Goal: Task Accomplishment & Management: Use online tool/utility

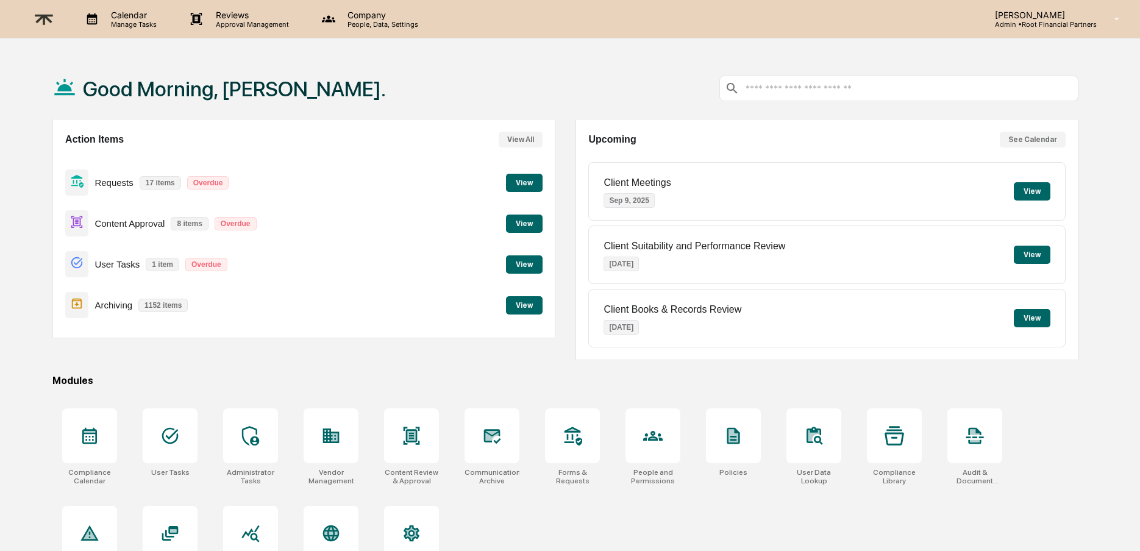
click at [103, 302] on p "Archiving" at bounding box center [114, 305] width 38 height 10
click at [530, 303] on button "View" at bounding box center [524, 305] width 37 height 18
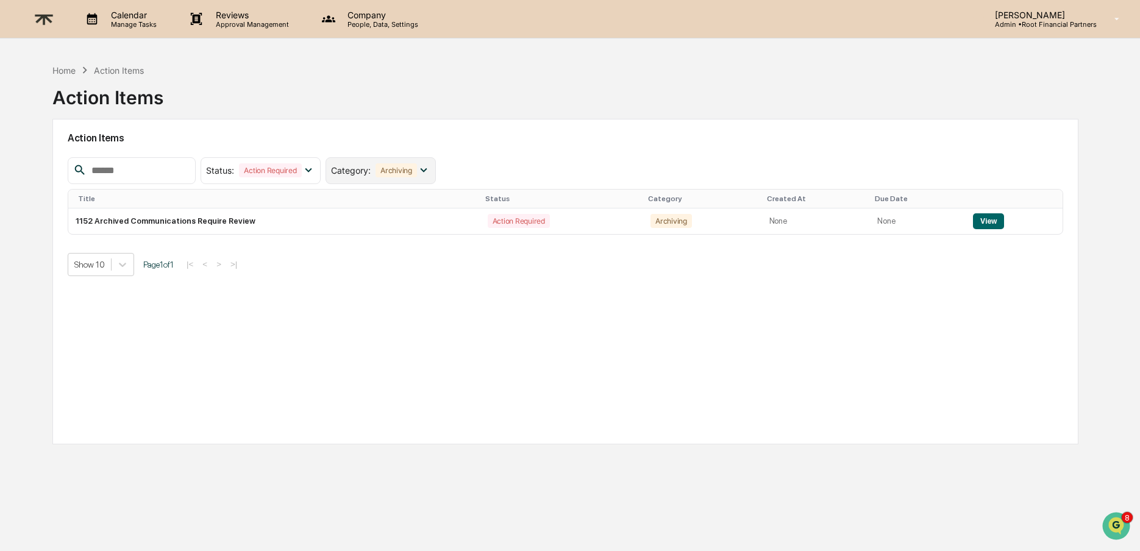
click at [399, 164] on div "Archiving" at bounding box center [396, 170] width 41 height 14
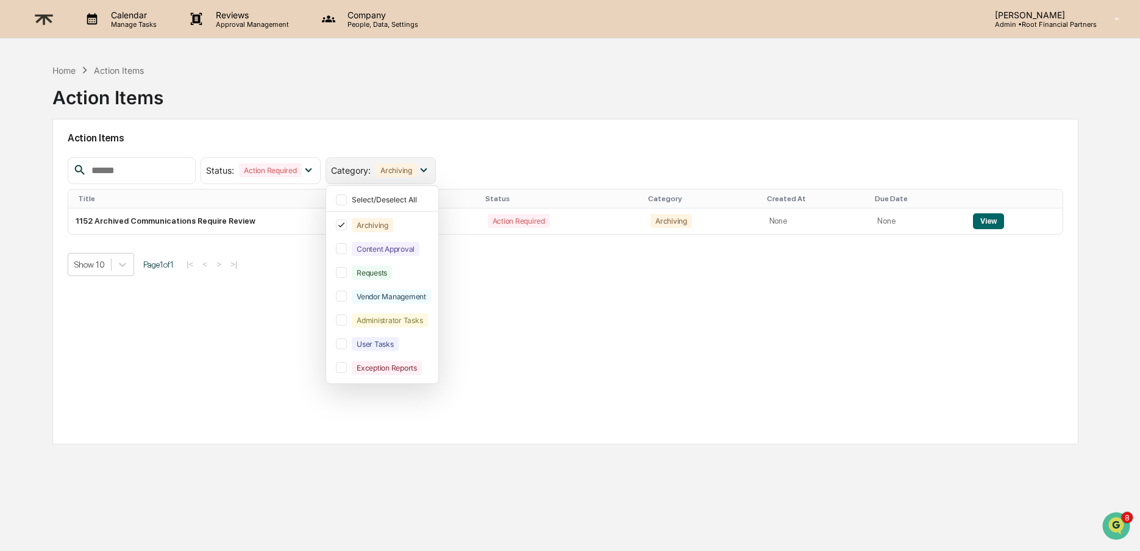
click at [399, 164] on div "Archiving" at bounding box center [396, 170] width 41 height 14
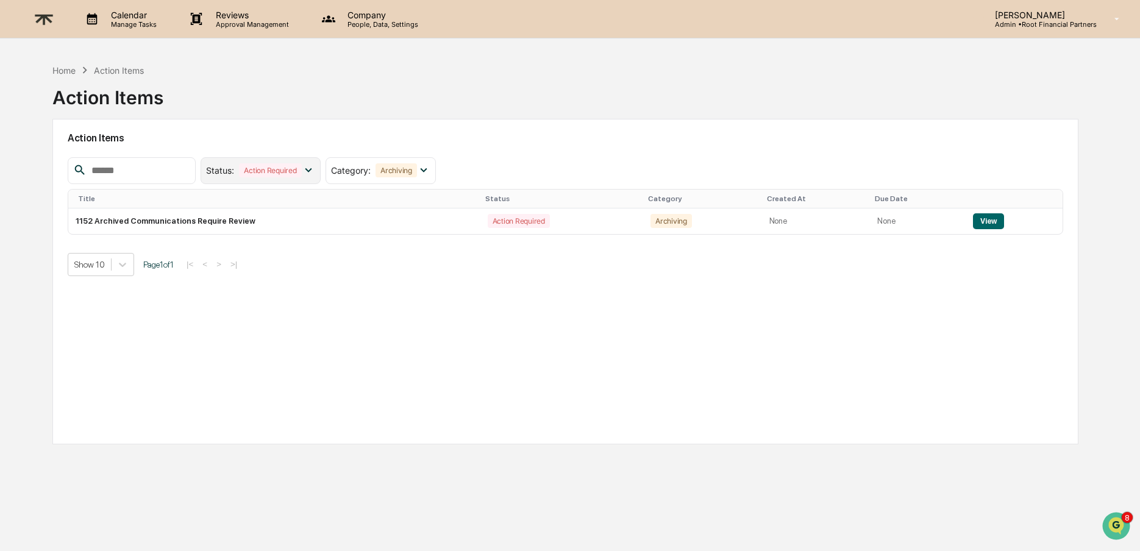
click at [276, 164] on div "Action Required" at bounding box center [270, 170] width 62 height 14
click at [986, 218] on button "View" at bounding box center [988, 221] width 31 height 16
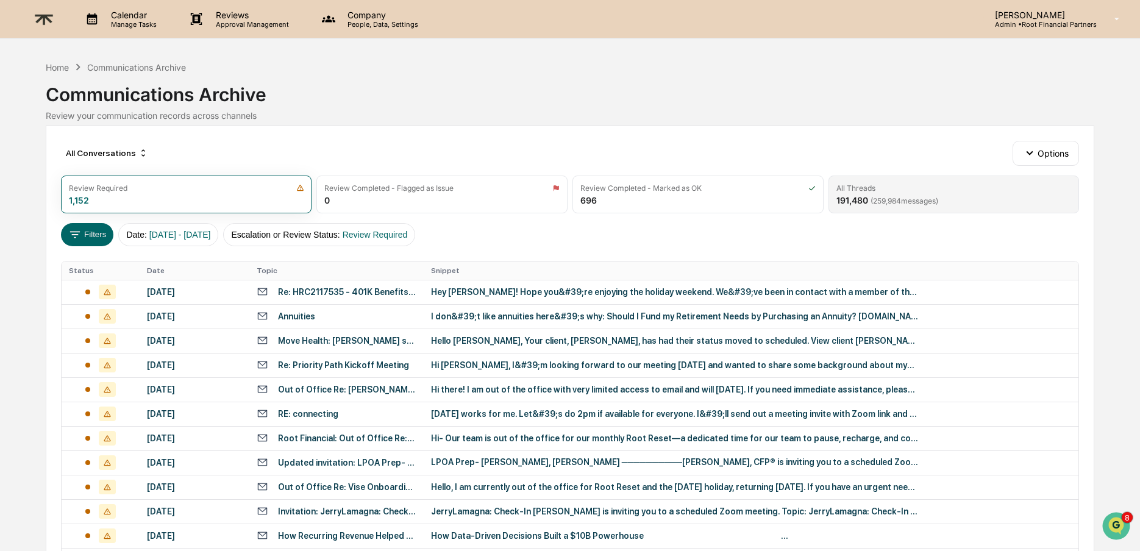
click at [881, 180] on div "All Threads 191,480 ( 259,984 messages)" at bounding box center [954, 195] width 251 height 38
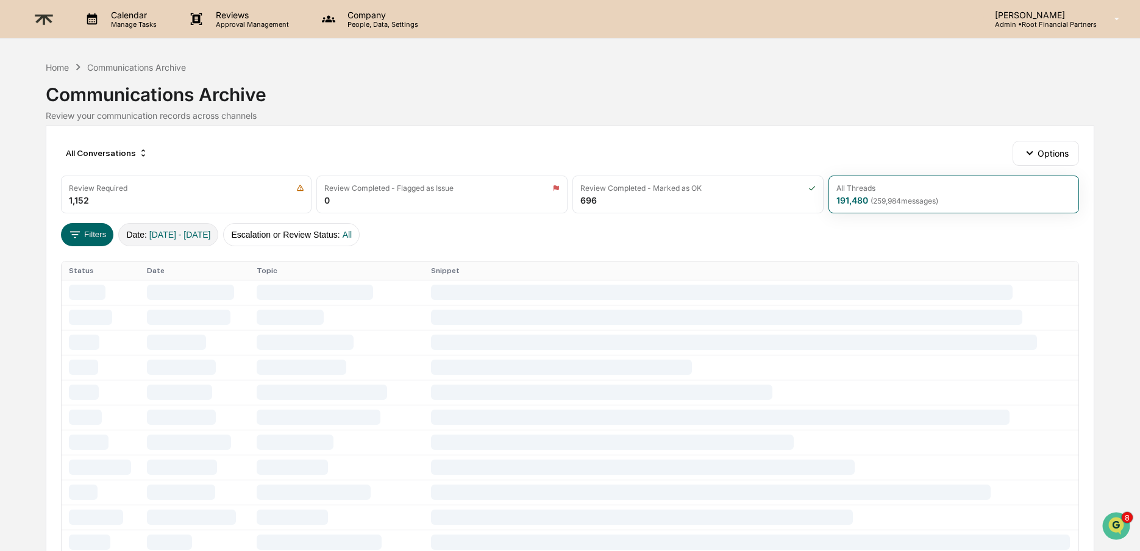
click at [197, 237] on span "[DATE] - [DATE]" at bounding box center [180, 235] width 62 height 10
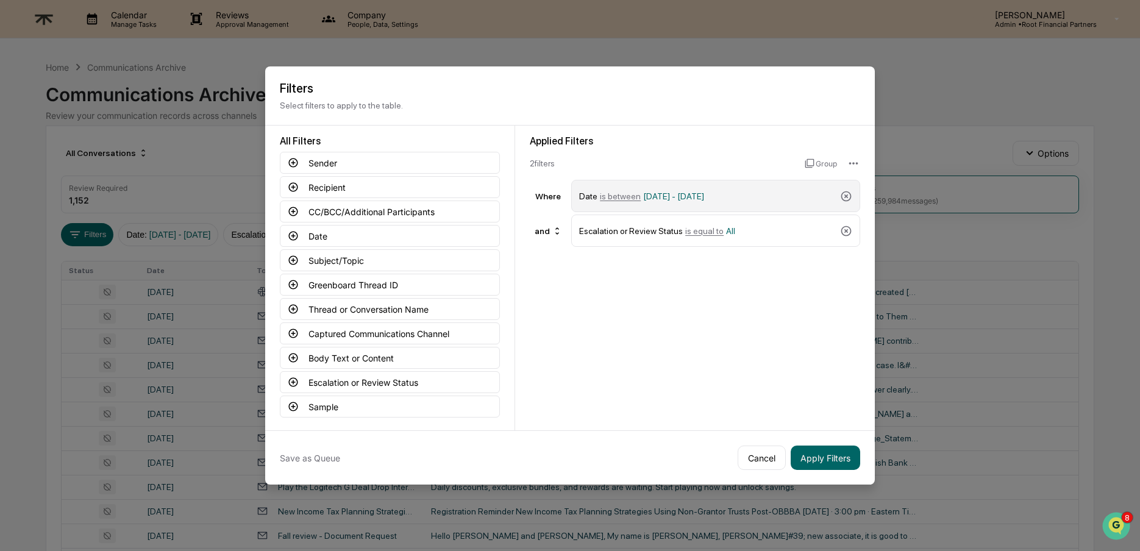
click at [768, 199] on div "Date is between [DATE] - [DATE]" at bounding box center [707, 195] width 256 height 21
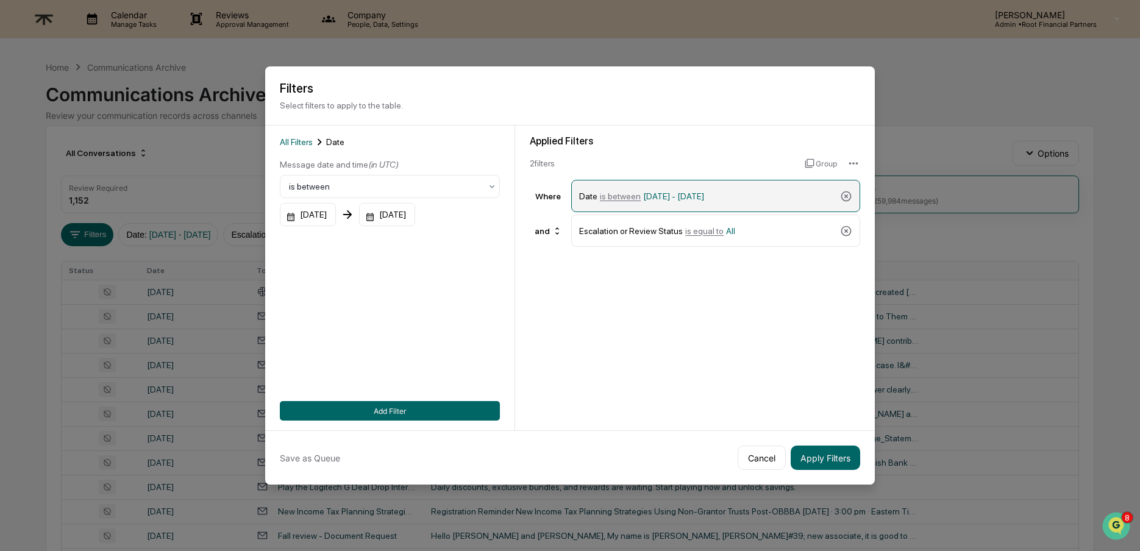
click at [660, 195] on span "[DATE] - [DATE]" at bounding box center [673, 196] width 61 height 10
click at [617, 196] on span "is between" at bounding box center [620, 196] width 41 height 10
click at [405, 411] on button "Add Filter" at bounding box center [390, 411] width 220 height 20
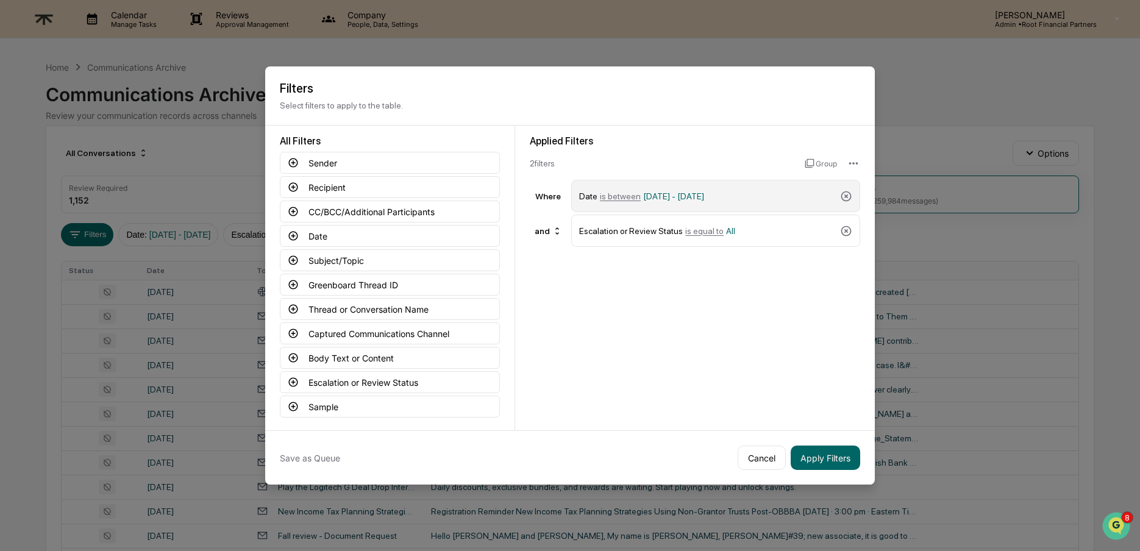
click at [681, 187] on div "Date is between [DATE] - [DATE]" at bounding box center [707, 195] width 256 height 21
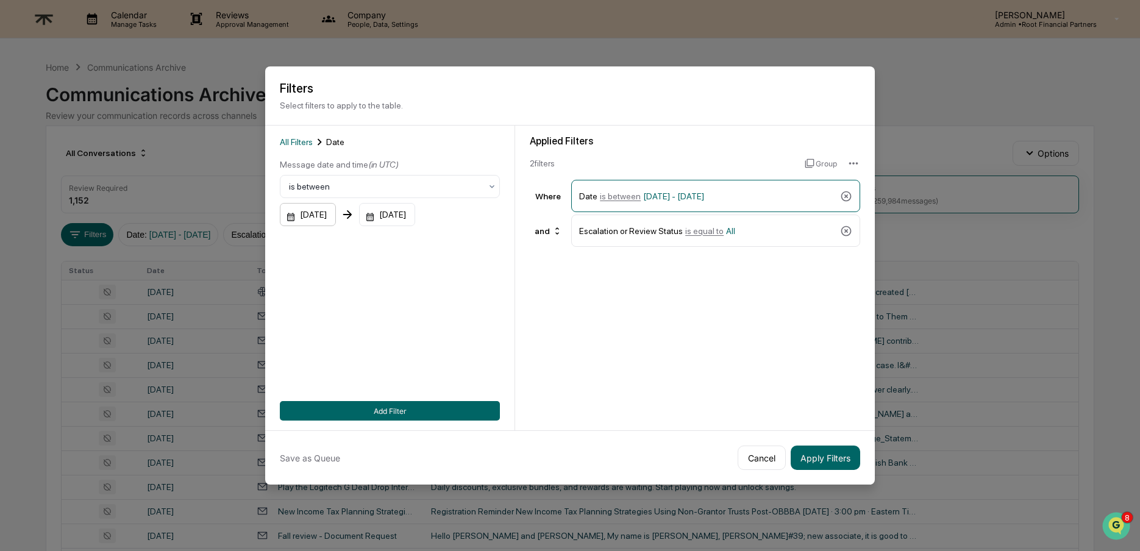
click at [326, 215] on div "[DATE]" at bounding box center [308, 214] width 56 height 23
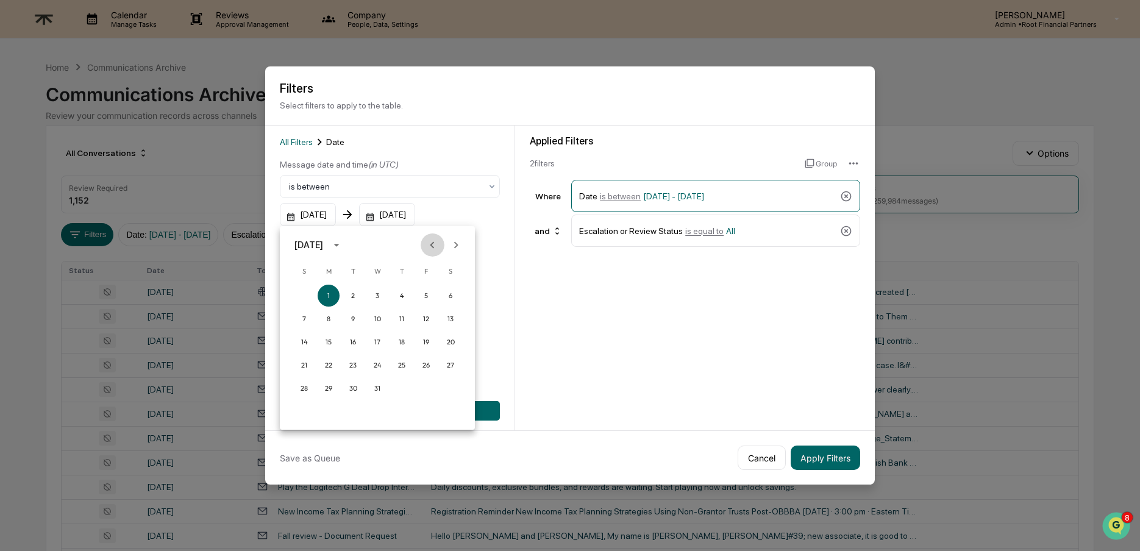
click at [434, 241] on icon "Previous month" at bounding box center [432, 244] width 13 height 13
click at [460, 241] on icon "Next month" at bounding box center [455, 244] width 13 height 13
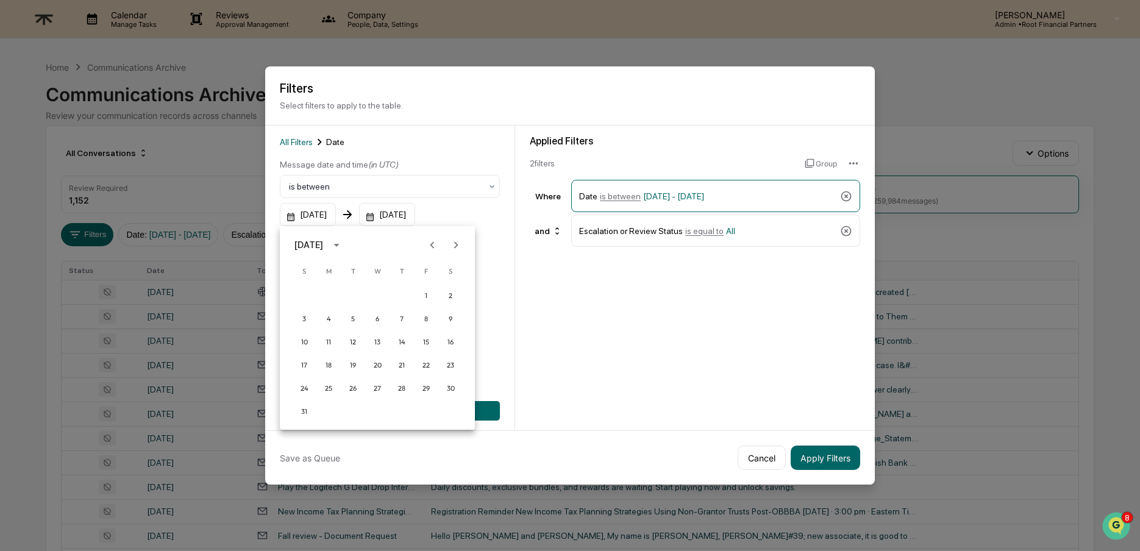
click at [460, 241] on icon "Next month" at bounding box center [455, 244] width 13 height 13
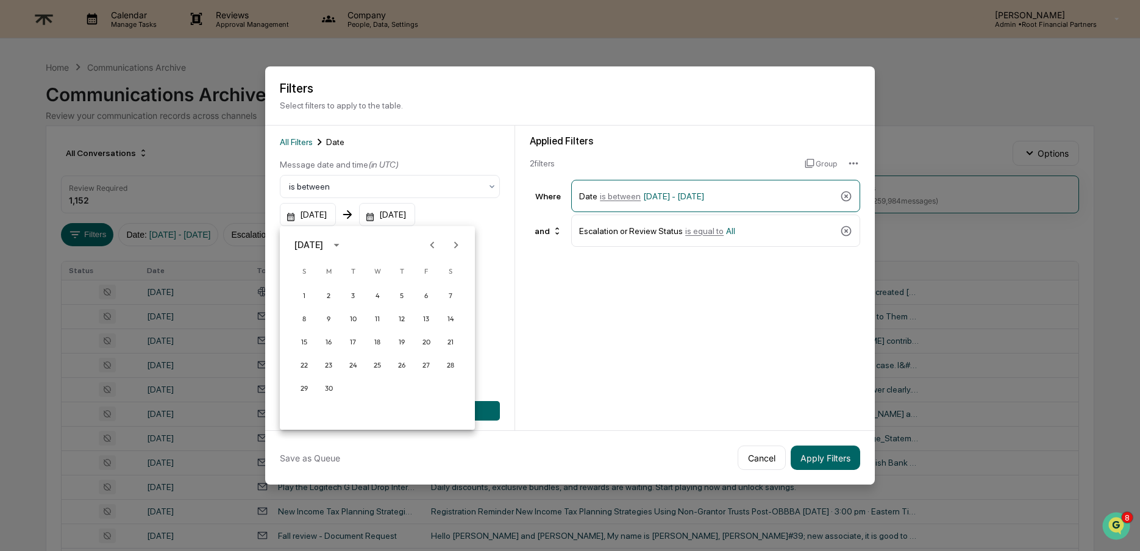
click at [460, 241] on icon "Next month" at bounding box center [455, 244] width 13 height 13
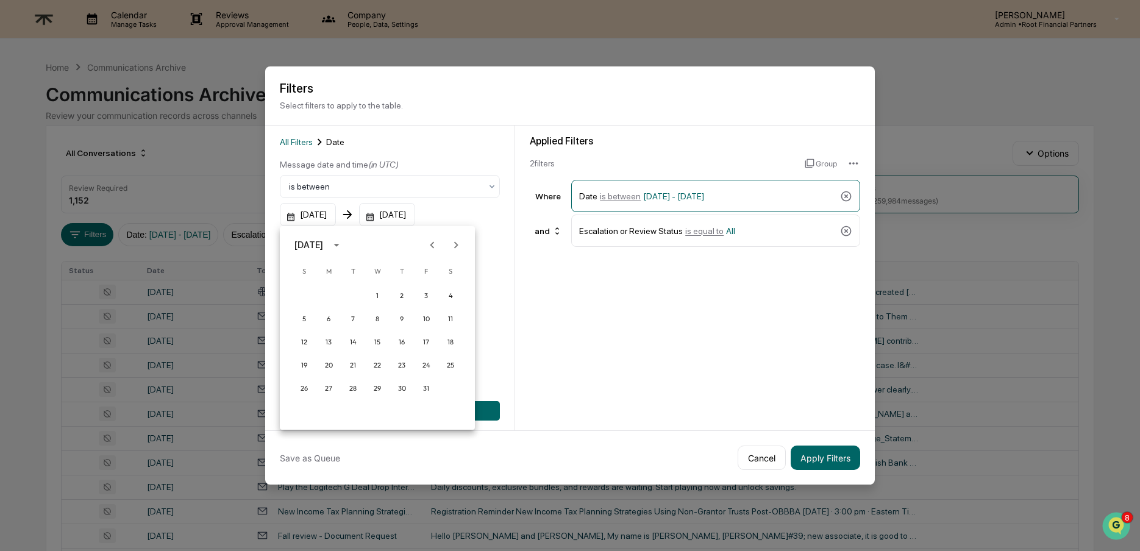
click at [460, 241] on icon "Next month" at bounding box center [455, 244] width 13 height 13
click at [430, 245] on icon "Previous month" at bounding box center [432, 244] width 13 height 13
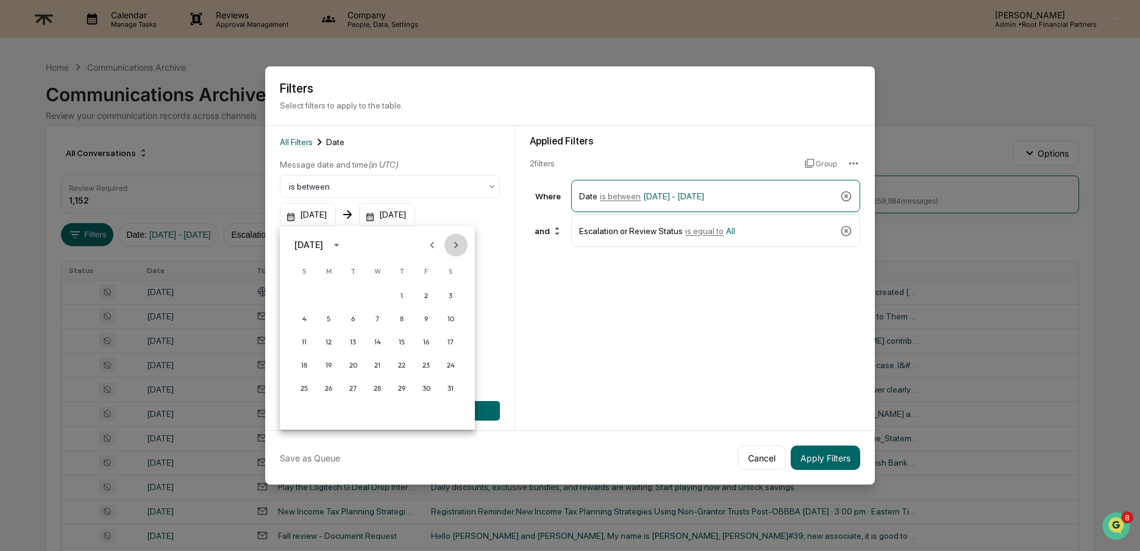
click at [463, 243] on button "Next month" at bounding box center [456, 245] width 23 height 23
click at [357, 289] on button "1" at bounding box center [353, 296] width 22 height 22
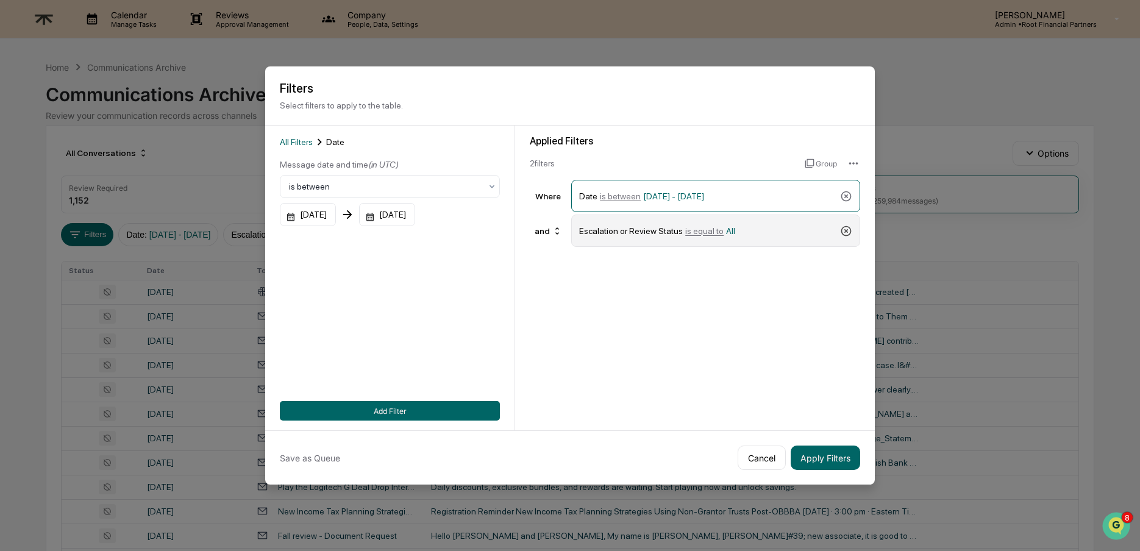
click at [845, 226] on icon at bounding box center [846, 231] width 10 height 10
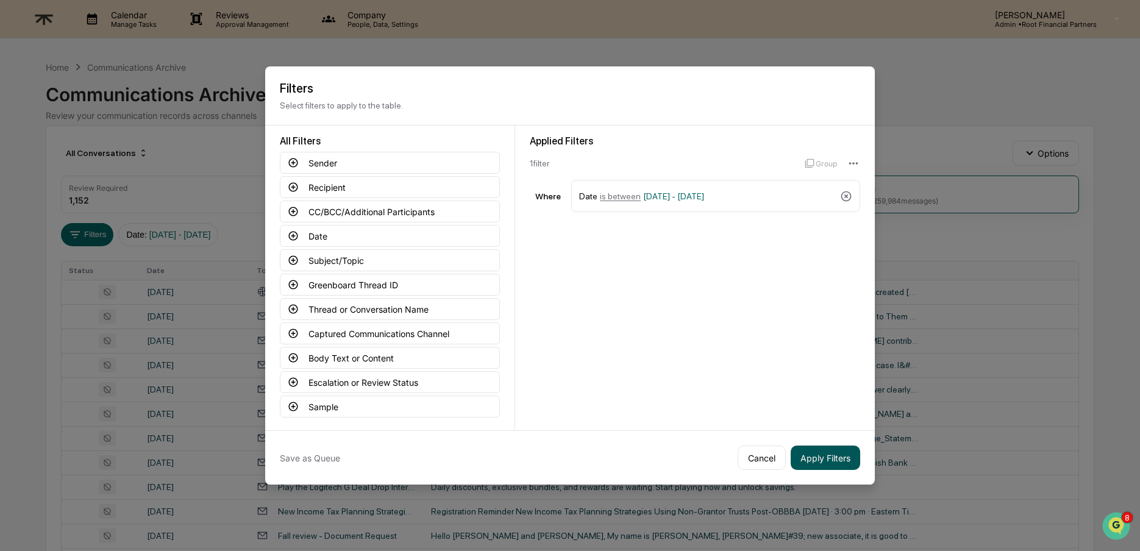
click at [826, 462] on button "Apply Filters" at bounding box center [826, 458] width 70 height 24
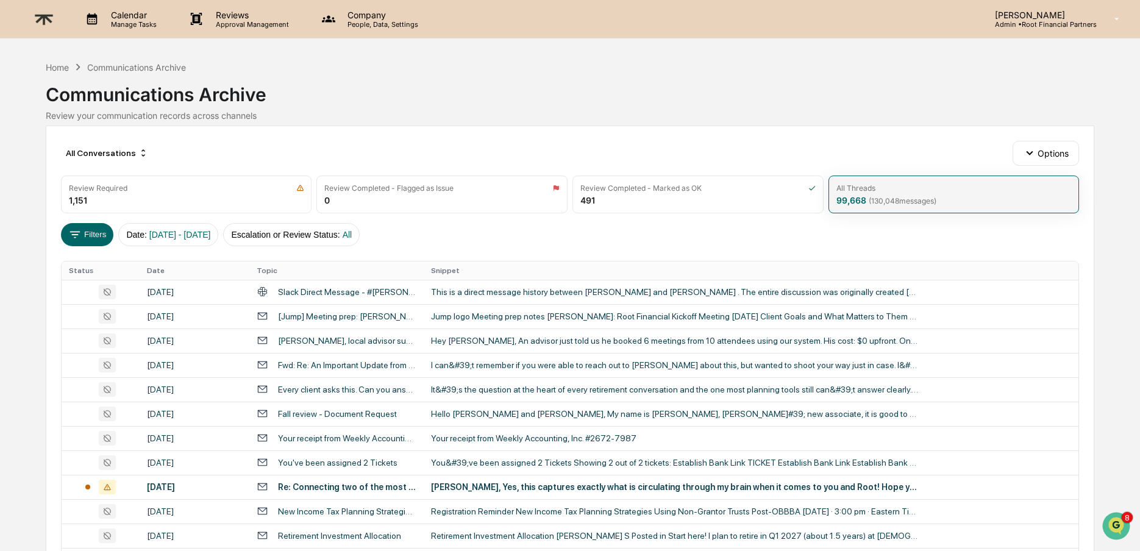
click at [893, 196] on span "( 130,048 messages)" at bounding box center [903, 200] width 68 height 9
